Goal: Find specific page/section: Find specific page/section

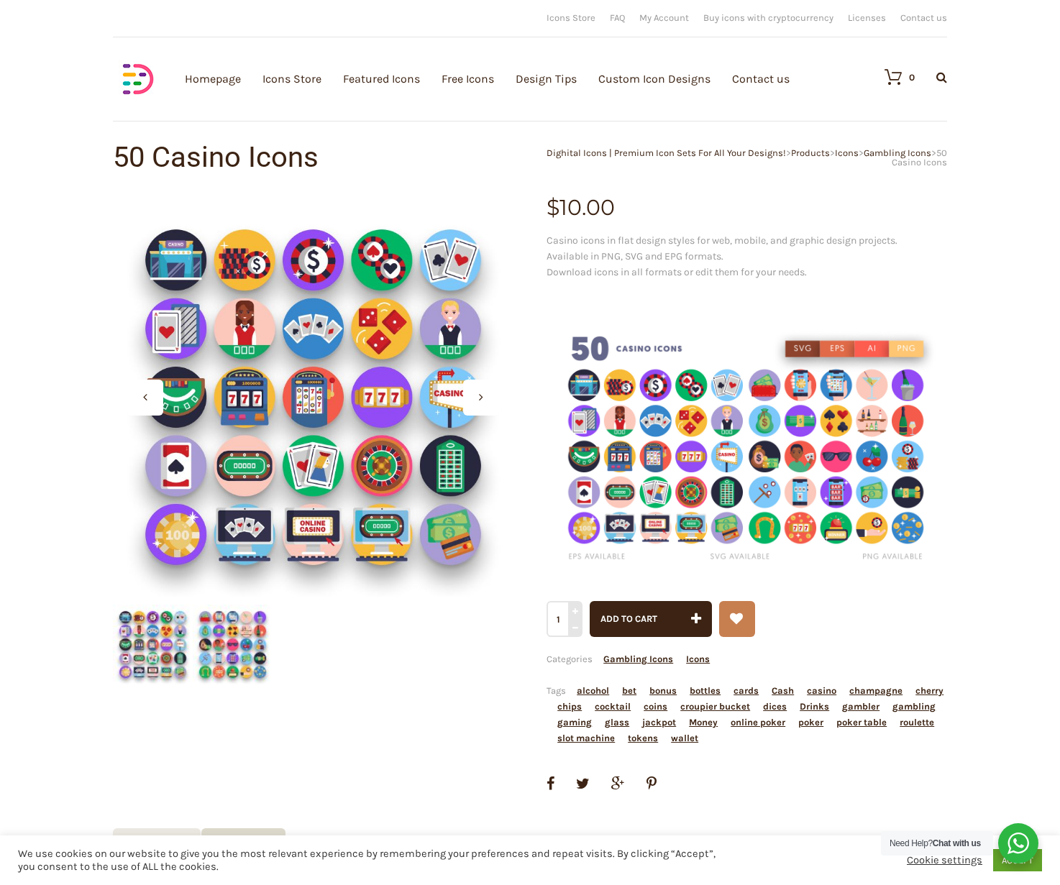
click at [475, 396] on div at bounding box center [481, 398] width 36 height 36
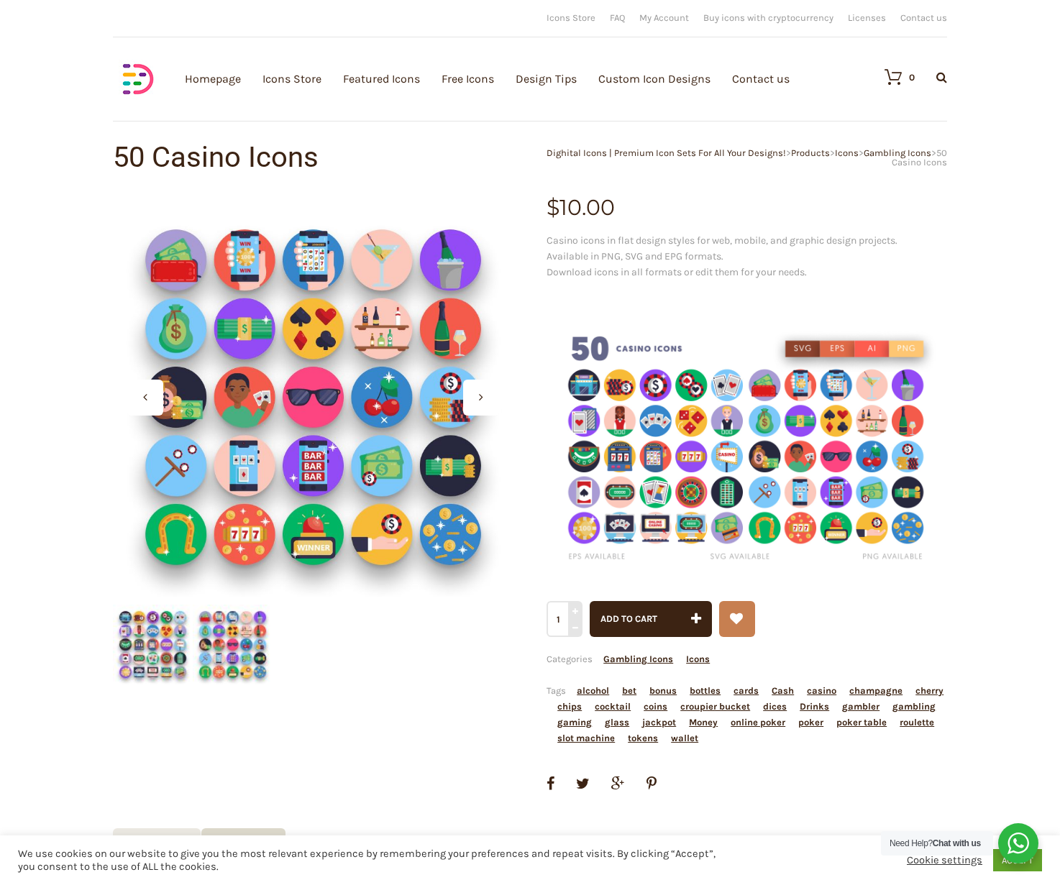
click at [476, 396] on div at bounding box center [481, 398] width 36 height 36
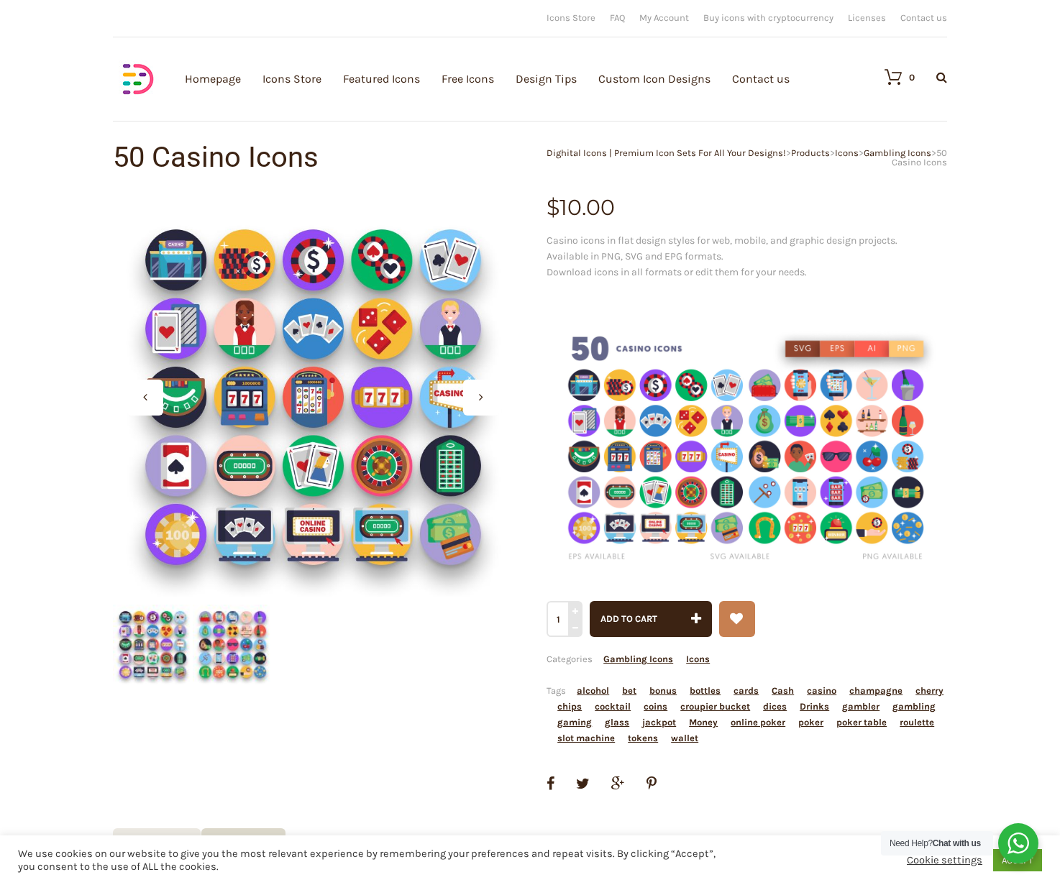
click at [476, 396] on div at bounding box center [481, 398] width 36 height 36
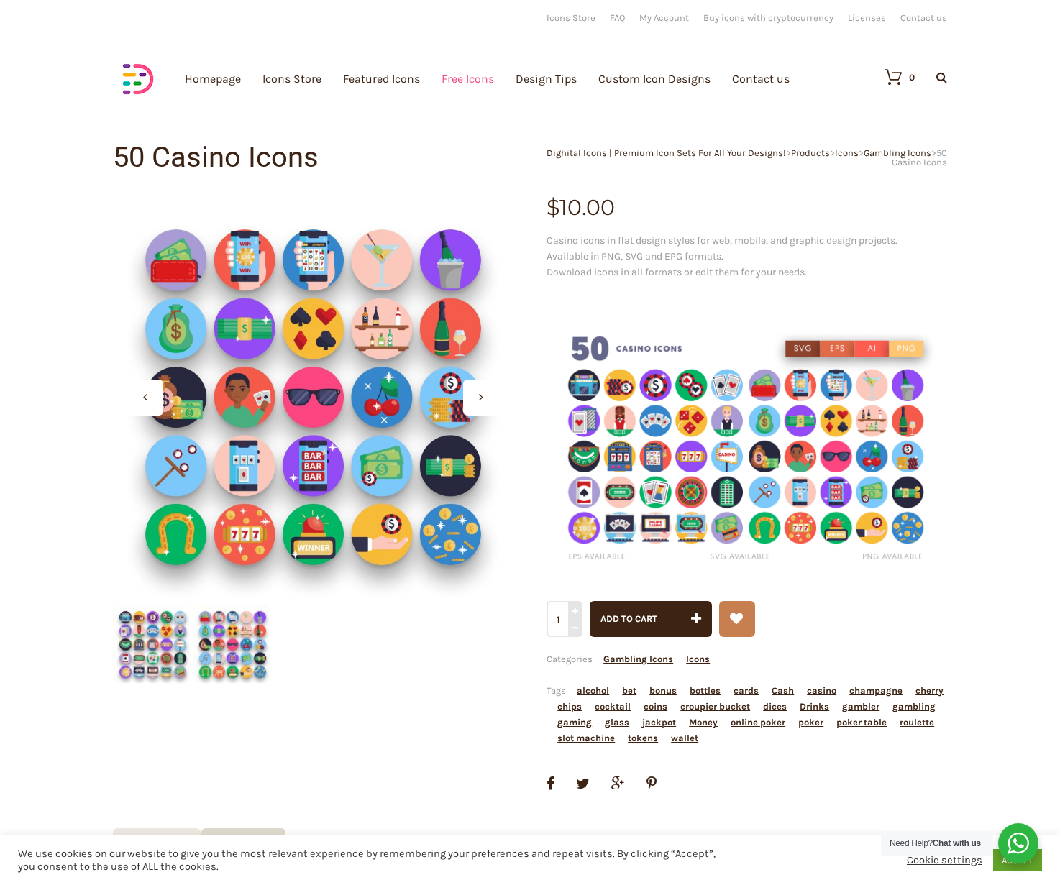
click at [461, 78] on link "Free Icons" at bounding box center [468, 79] width 53 height 158
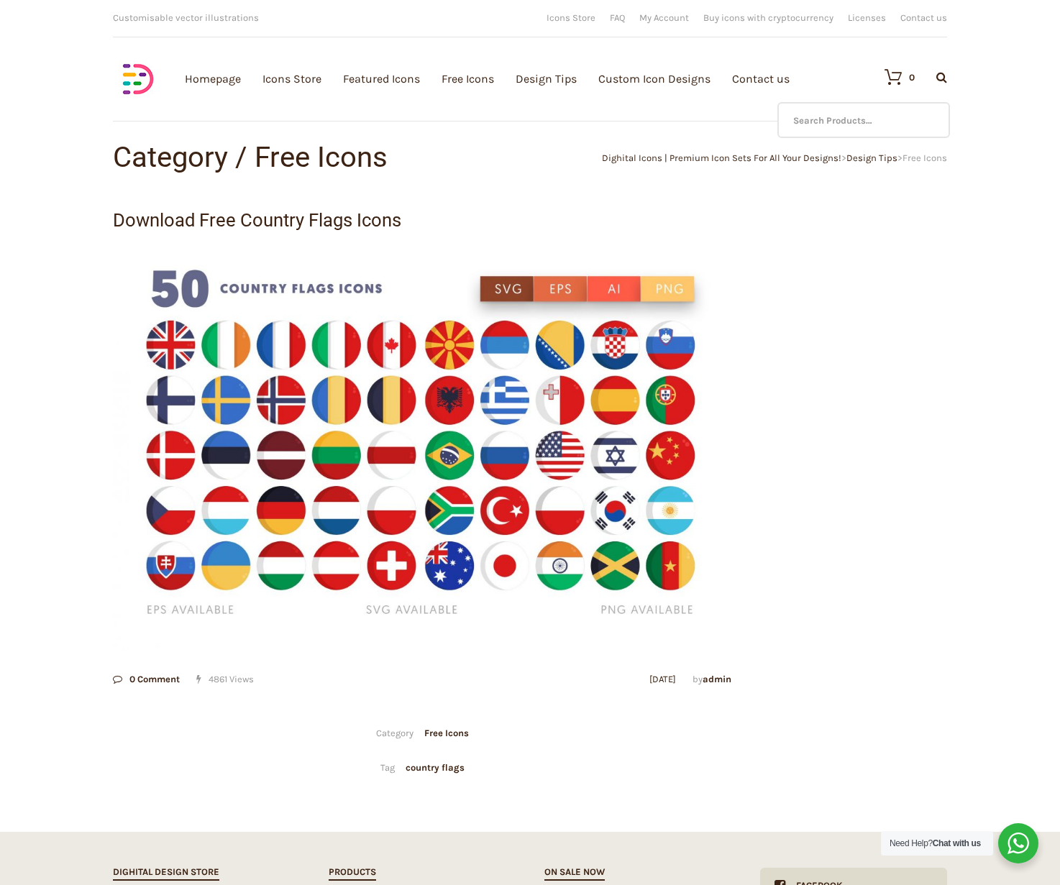
click at [945, 80] on icon at bounding box center [941, 77] width 11 height 12
click at [877, 116] on input "text" at bounding box center [864, 120] width 173 height 36
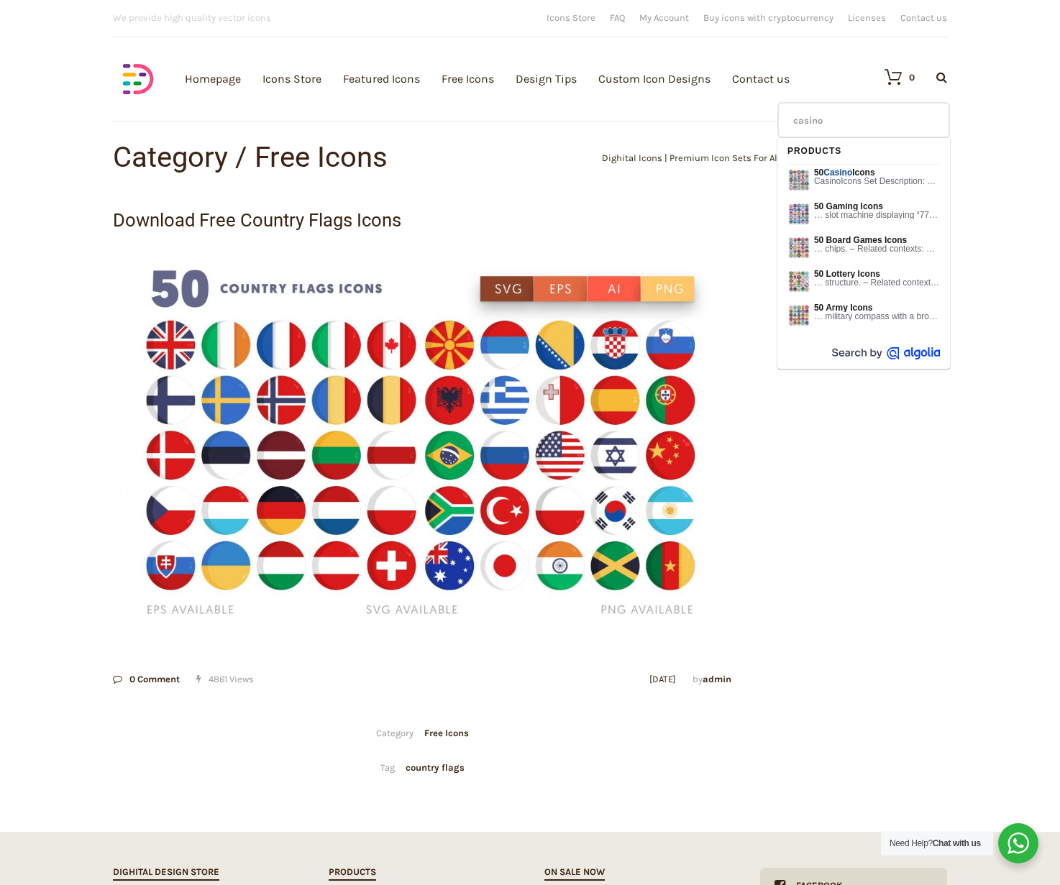
type input "casino"
